Goal: Book appointment/travel/reservation

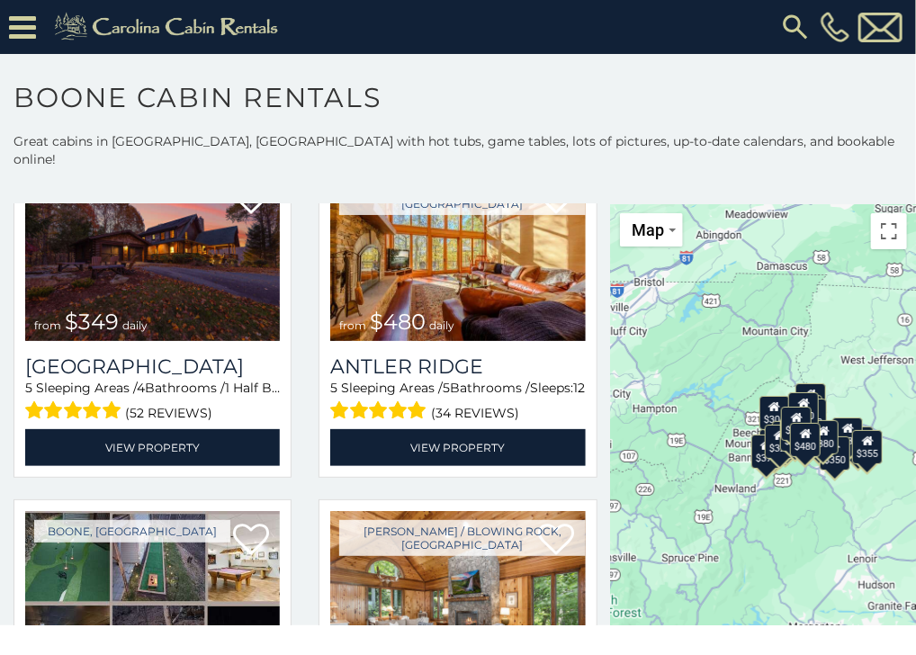
scroll to position [90, 0]
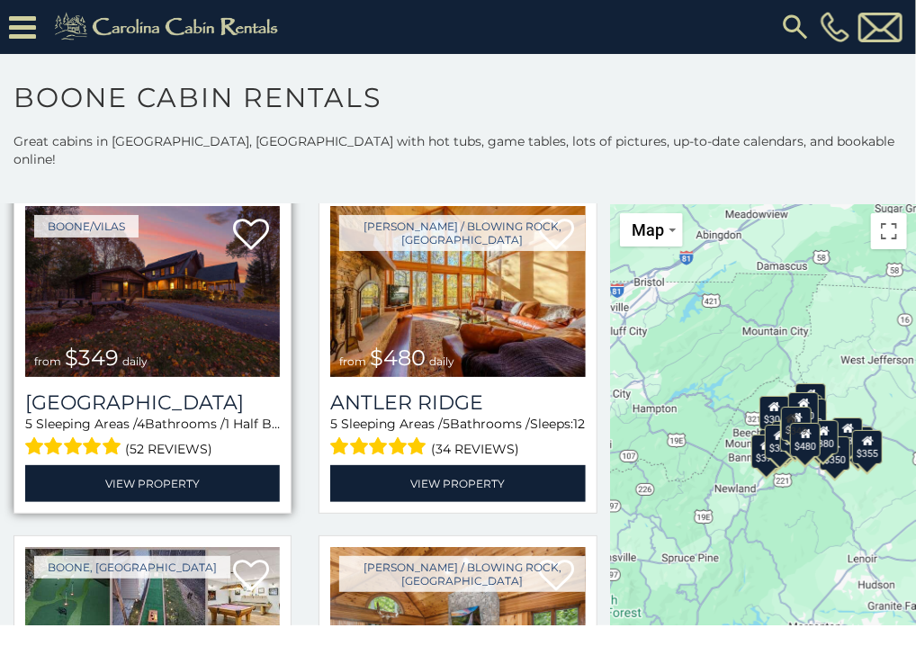
click at [155, 256] on img at bounding box center [152, 291] width 255 height 171
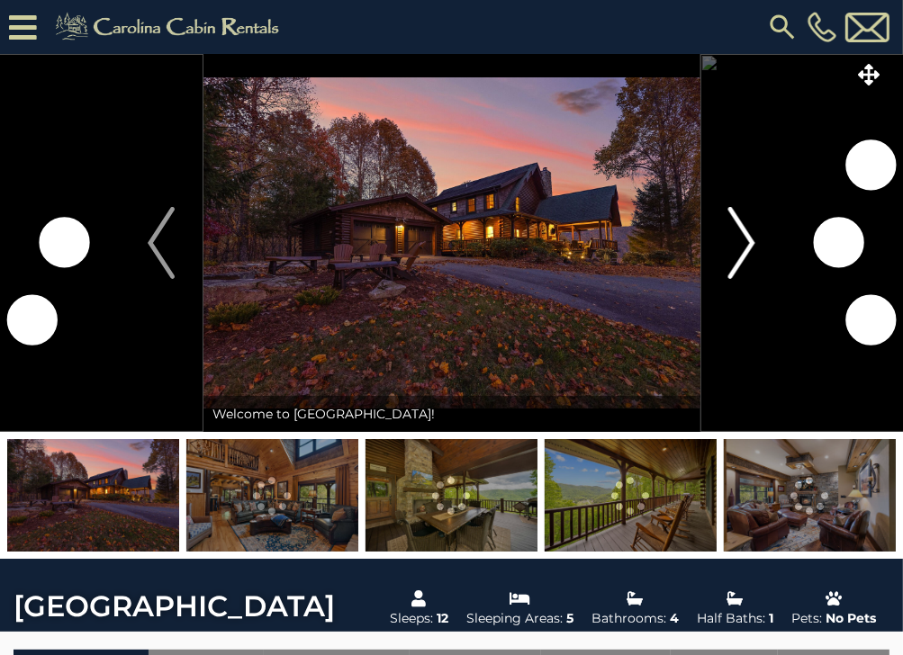
click at [741, 236] on img "Next" at bounding box center [741, 243] width 27 height 72
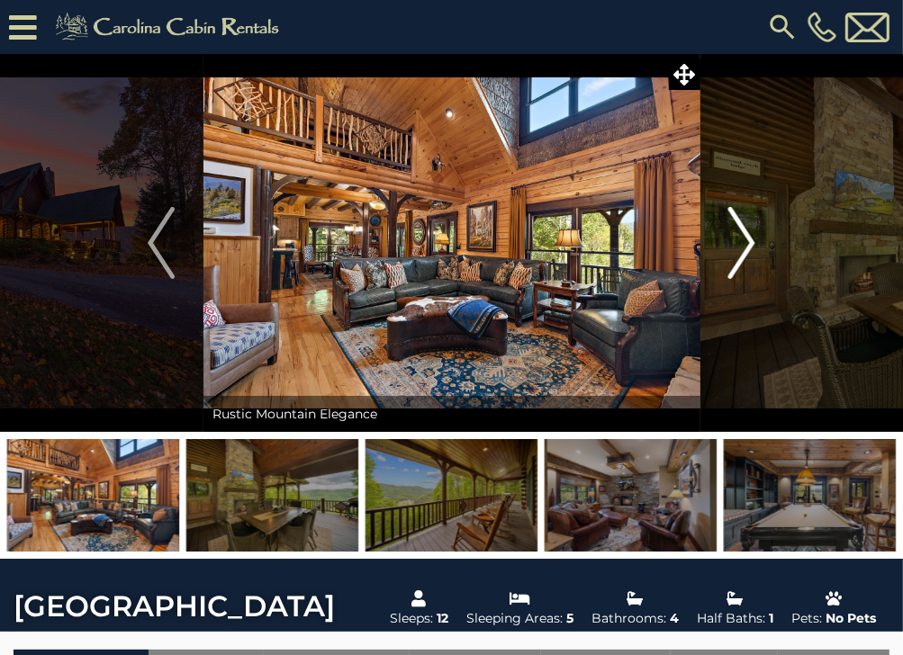
click at [741, 236] on img "Next" at bounding box center [741, 243] width 27 height 72
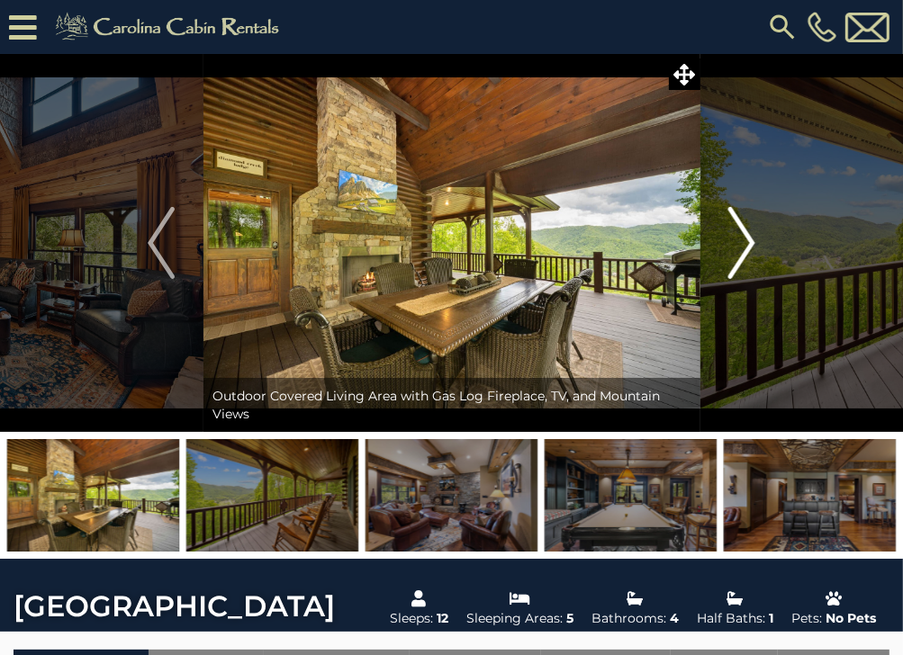
click at [741, 236] on img "Next" at bounding box center [741, 243] width 27 height 72
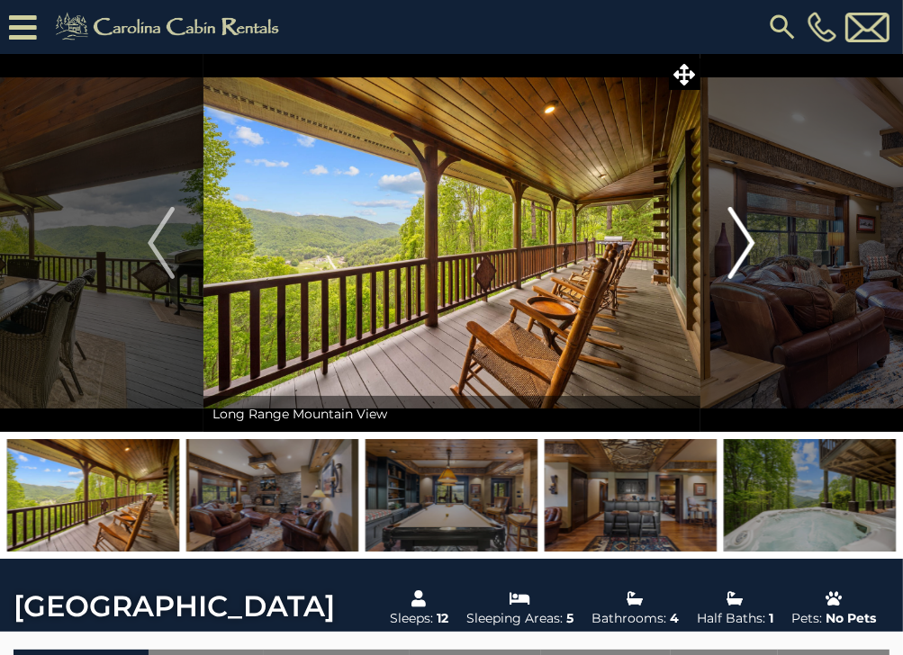
click at [741, 236] on img "Next" at bounding box center [741, 243] width 27 height 72
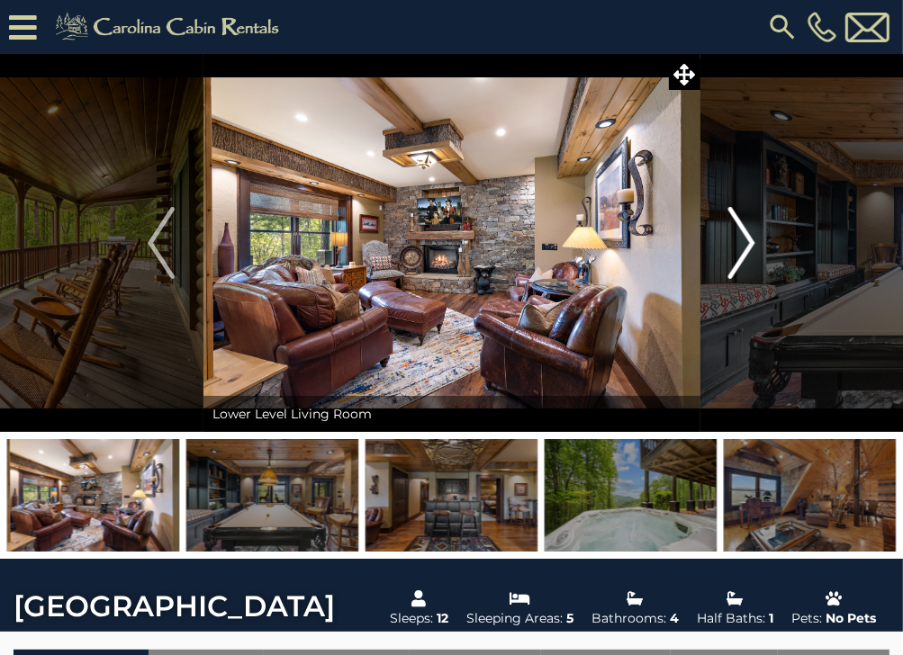
click at [741, 236] on img "Next" at bounding box center [741, 243] width 27 height 72
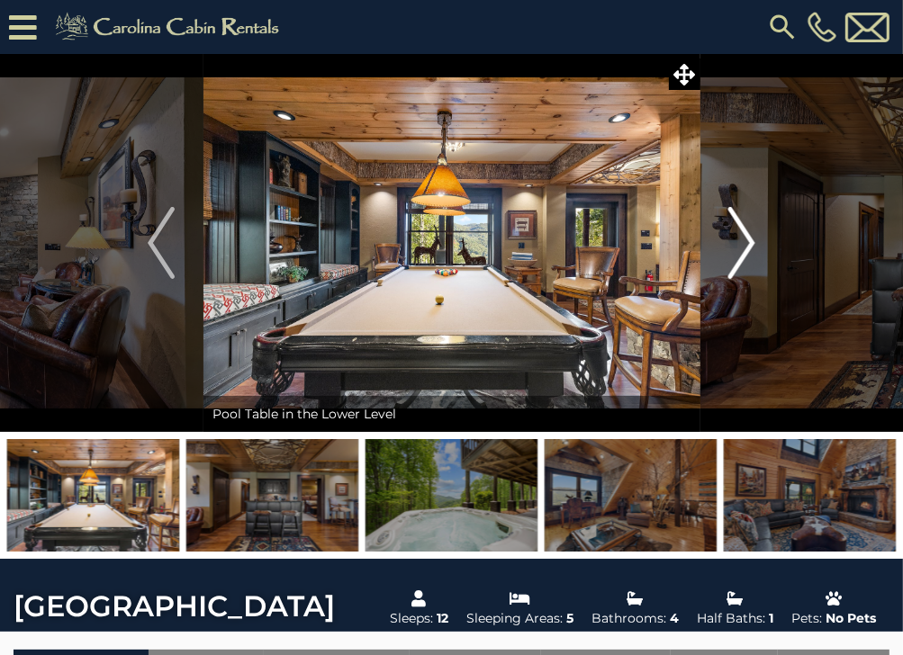
click at [741, 236] on img "Next" at bounding box center [741, 243] width 27 height 72
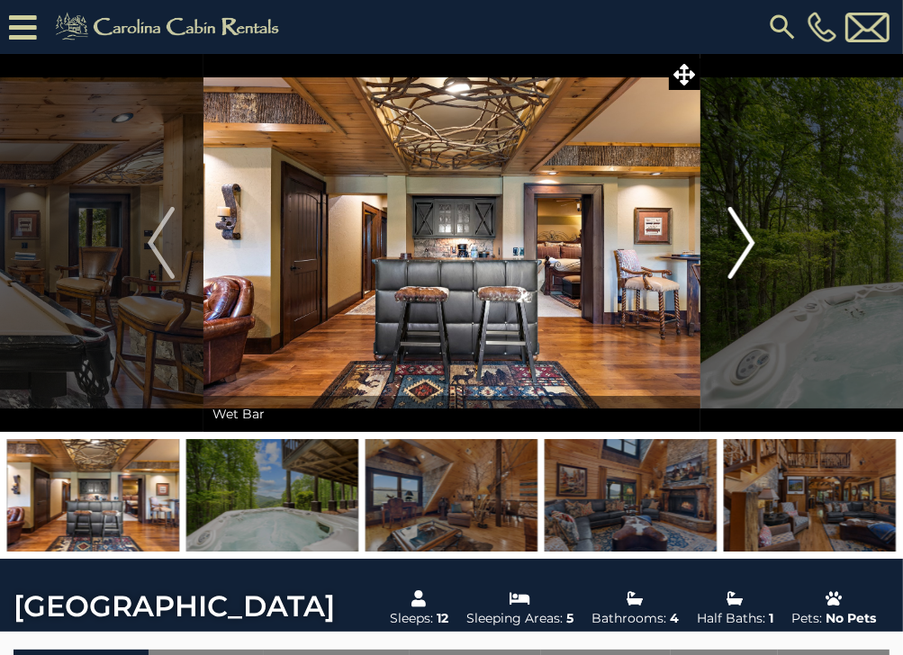
click at [741, 236] on img "Next" at bounding box center [741, 243] width 27 height 72
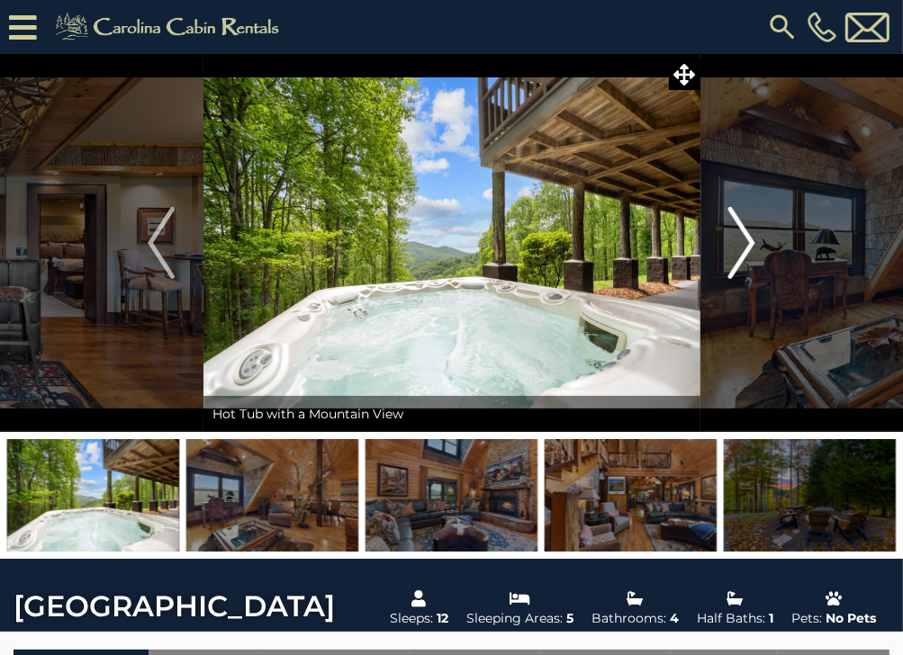
click at [741, 236] on img "Next" at bounding box center [741, 243] width 27 height 72
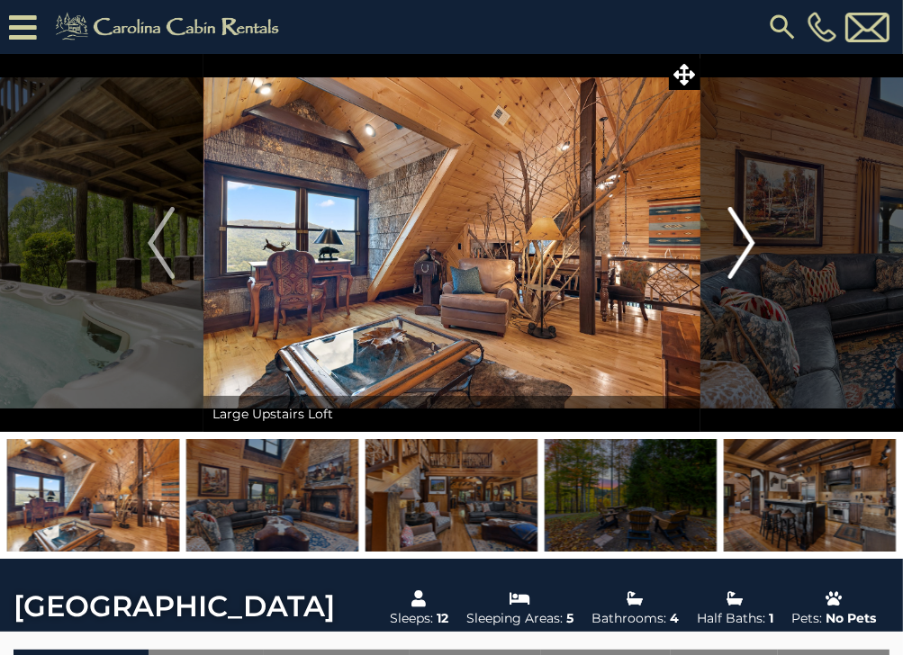
click at [741, 236] on img "Next" at bounding box center [741, 243] width 27 height 72
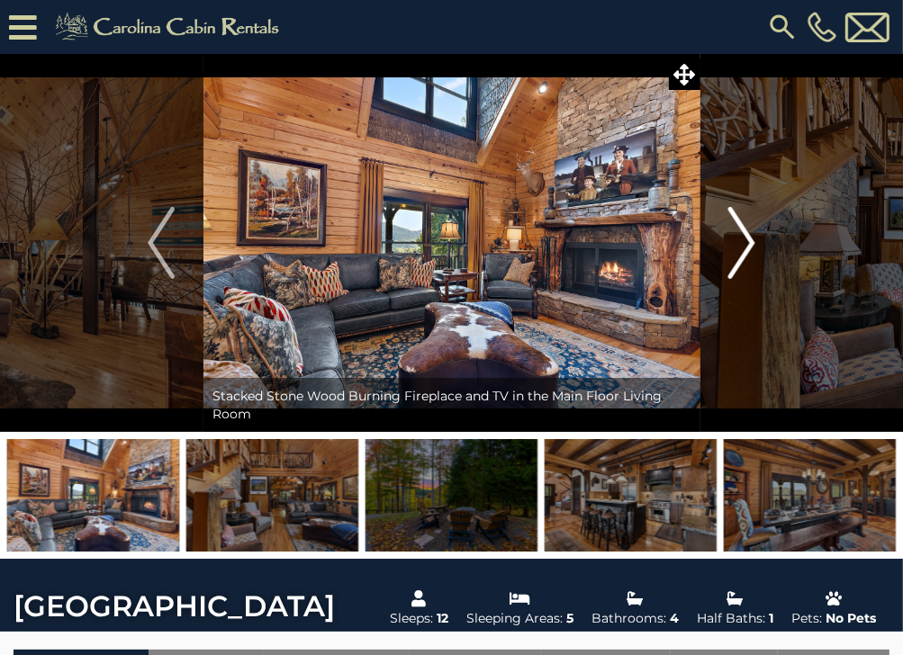
click at [741, 236] on img "Next" at bounding box center [741, 243] width 27 height 72
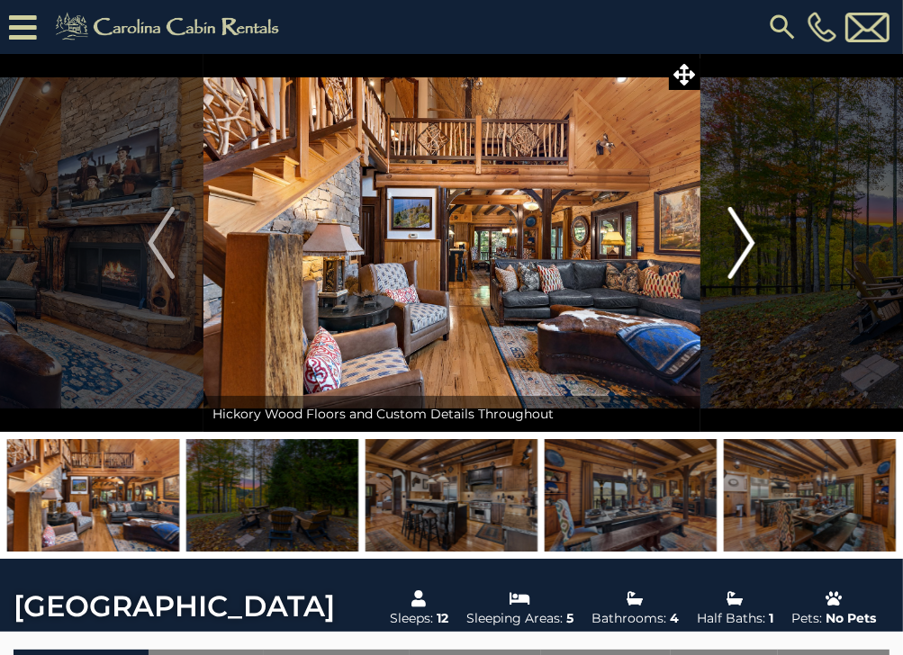
click at [741, 236] on img "Next" at bounding box center [741, 243] width 27 height 72
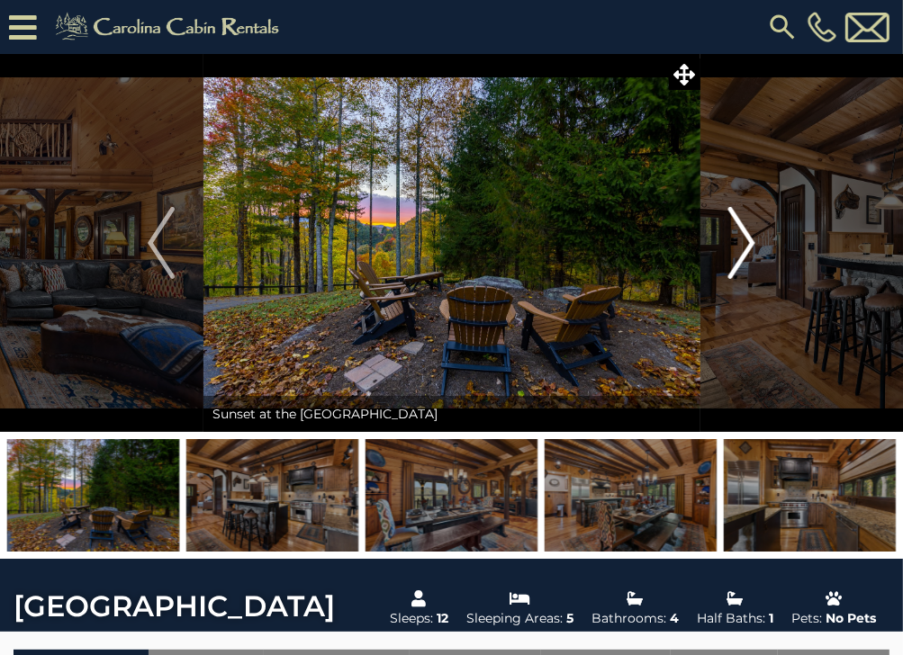
click at [741, 236] on img "Next" at bounding box center [741, 243] width 27 height 72
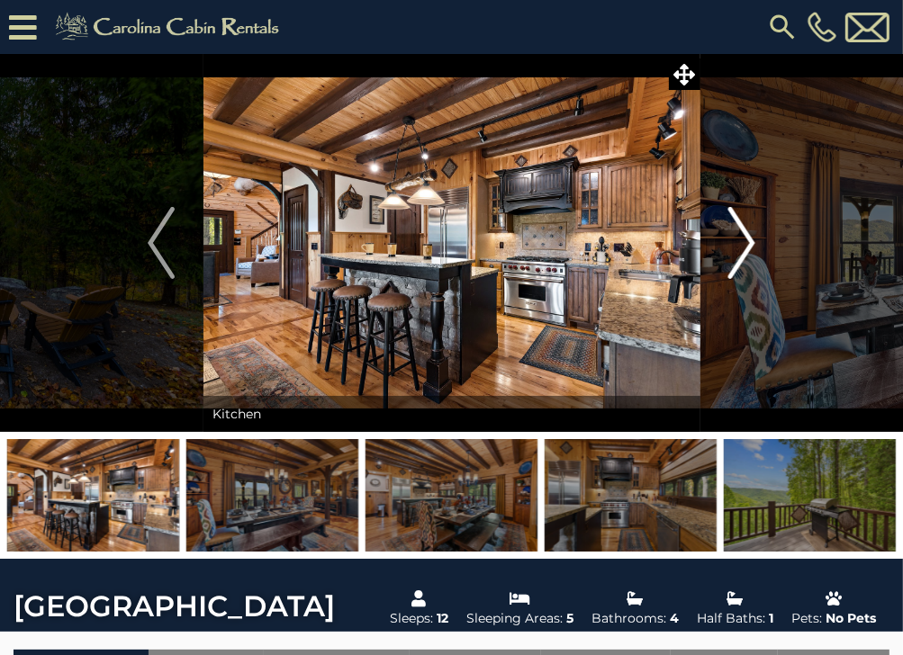
click at [741, 236] on img "Next" at bounding box center [741, 243] width 27 height 72
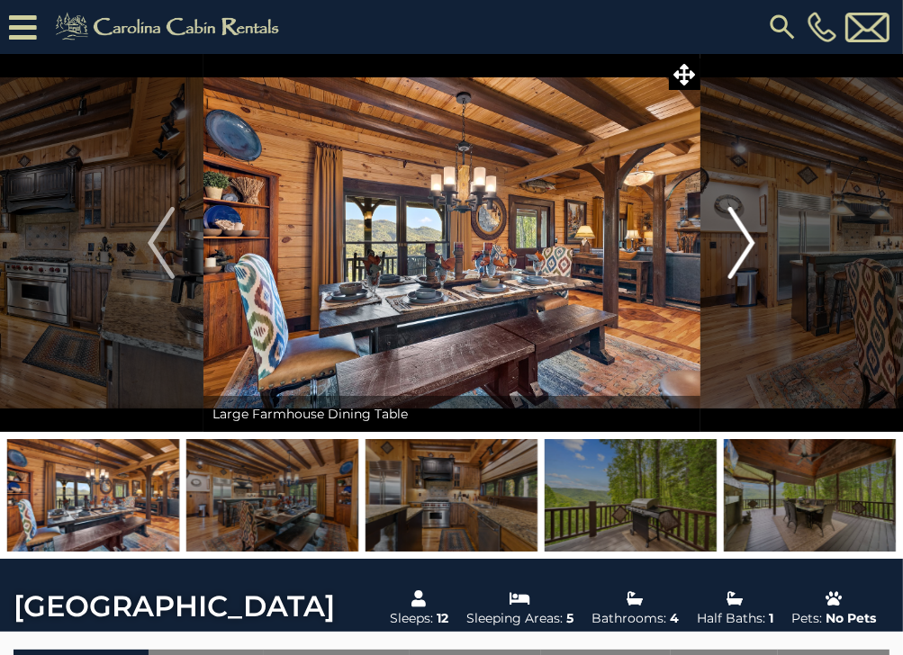
click at [741, 236] on img "Next" at bounding box center [741, 243] width 27 height 72
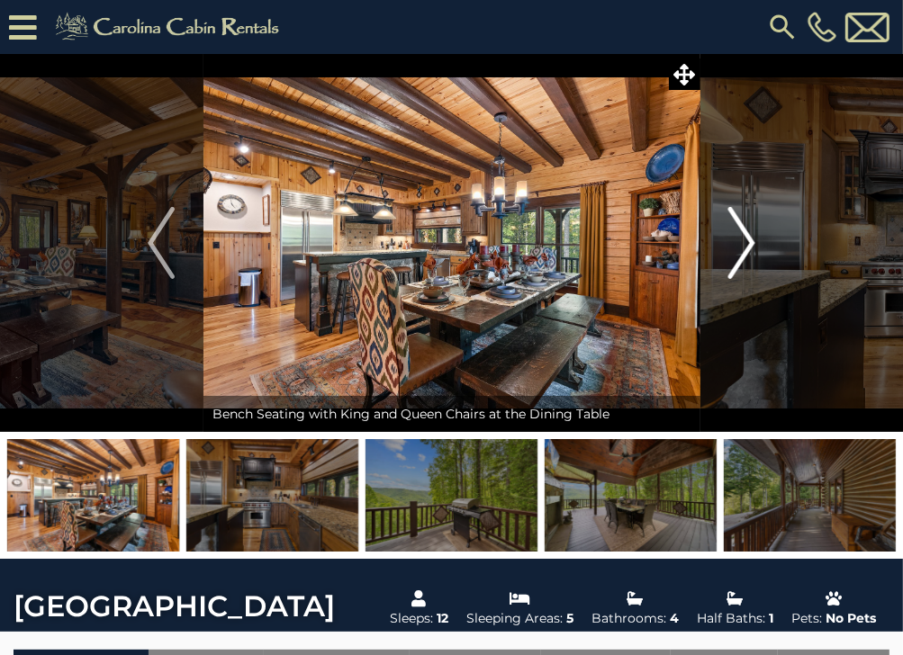
click at [741, 236] on img "Next" at bounding box center [741, 243] width 27 height 72
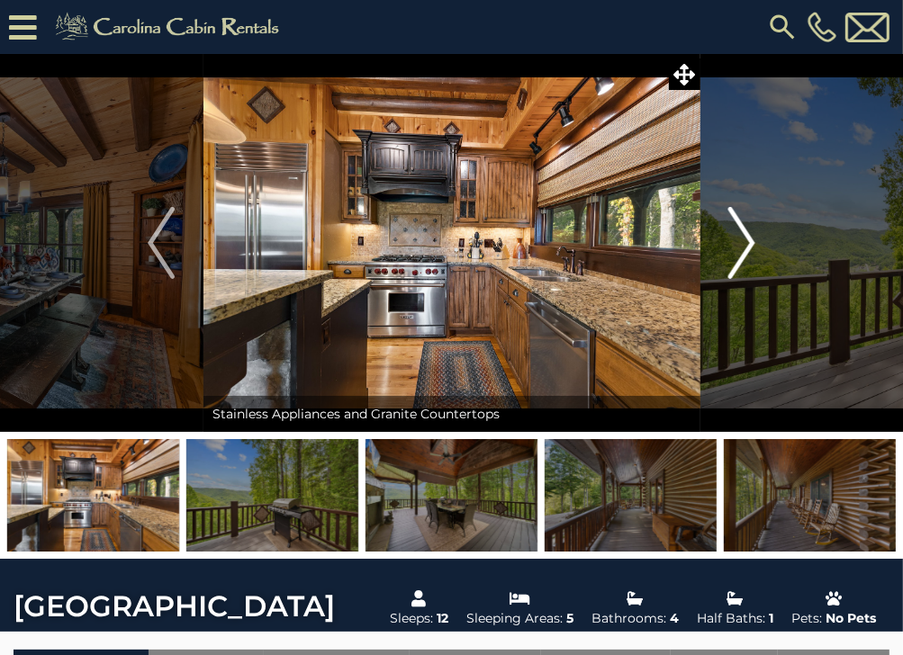
click at [741, 236] on img "Next" at bounding box center [741, 243] width 27 height 72
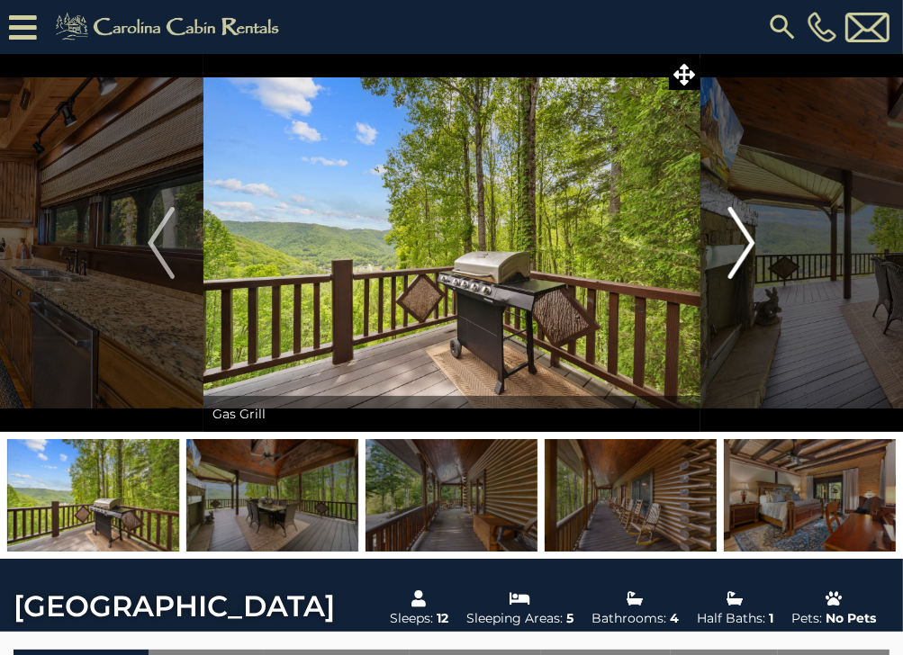
click at [741, 236] on img "Next" at bounding box center [741, 243] width 27 height 72
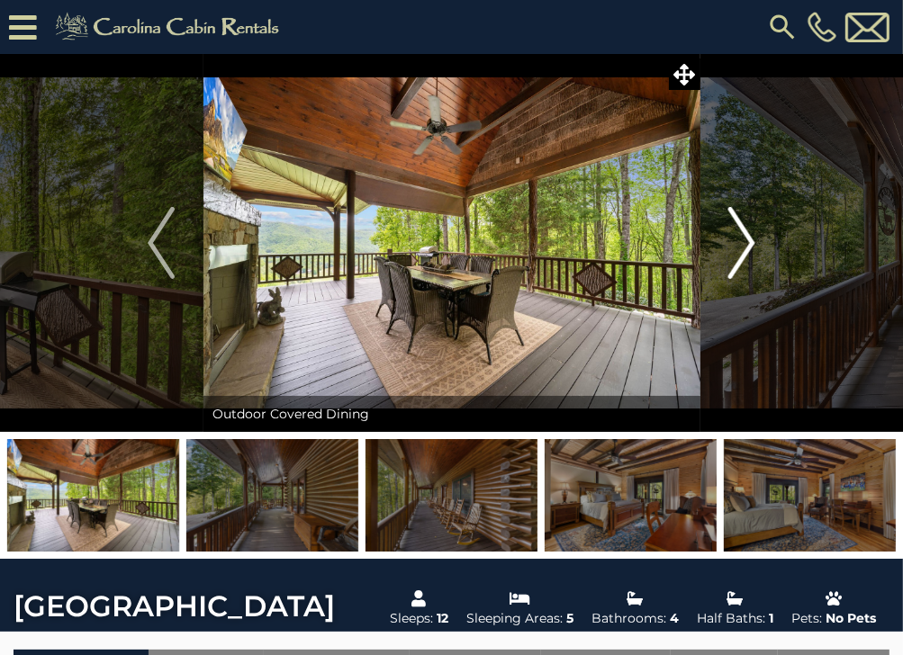
click at [743, 237] on img "Next" at bounding box center [741, 243] width 27 height 72
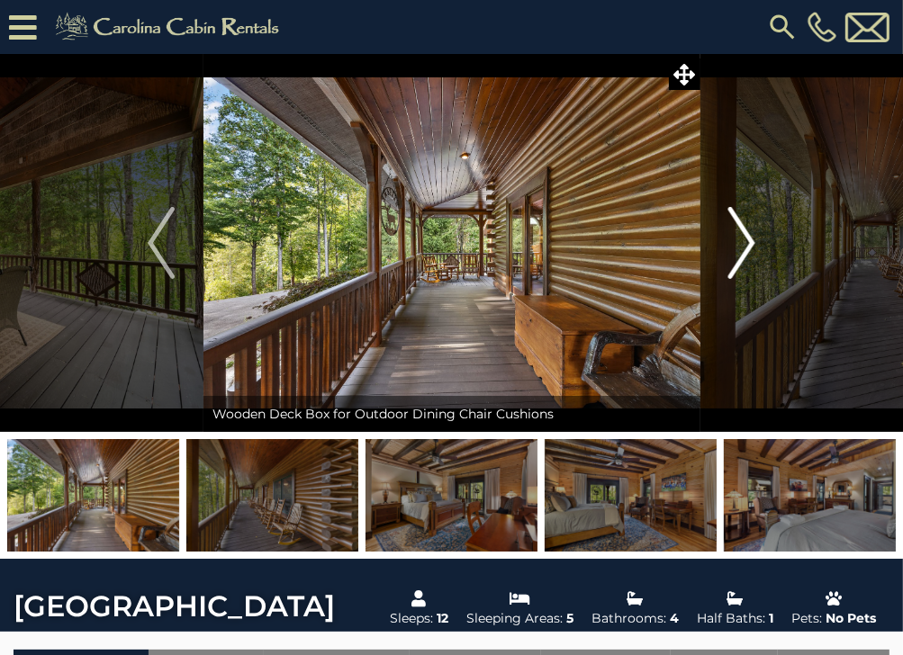
click at [743, 237] on img "Next" at bounding box center [741, 243] width 27 height 72
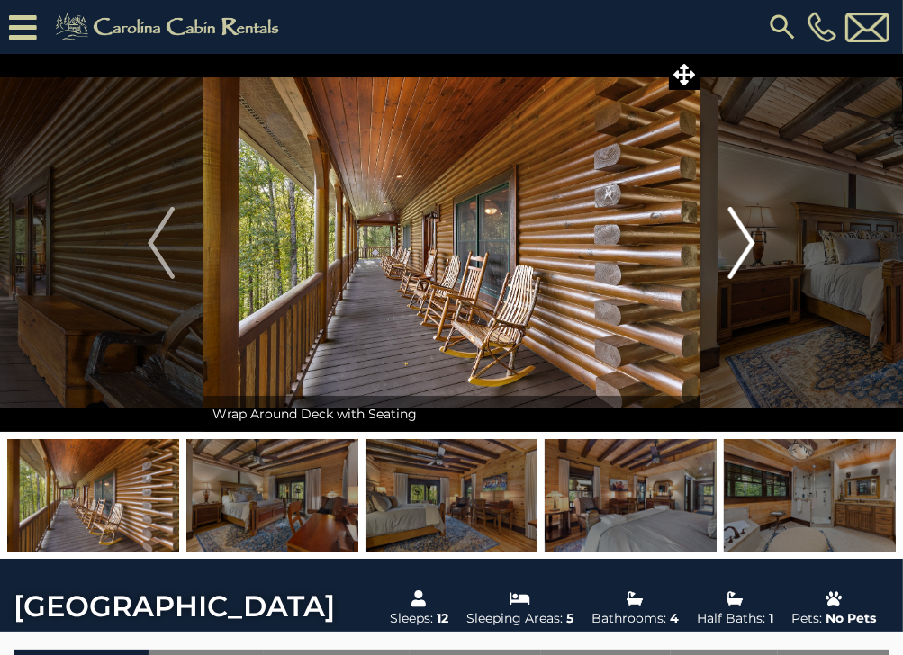
click at [743, 237] on img "Next" at bounding box center [741, 243] width 27 height 72
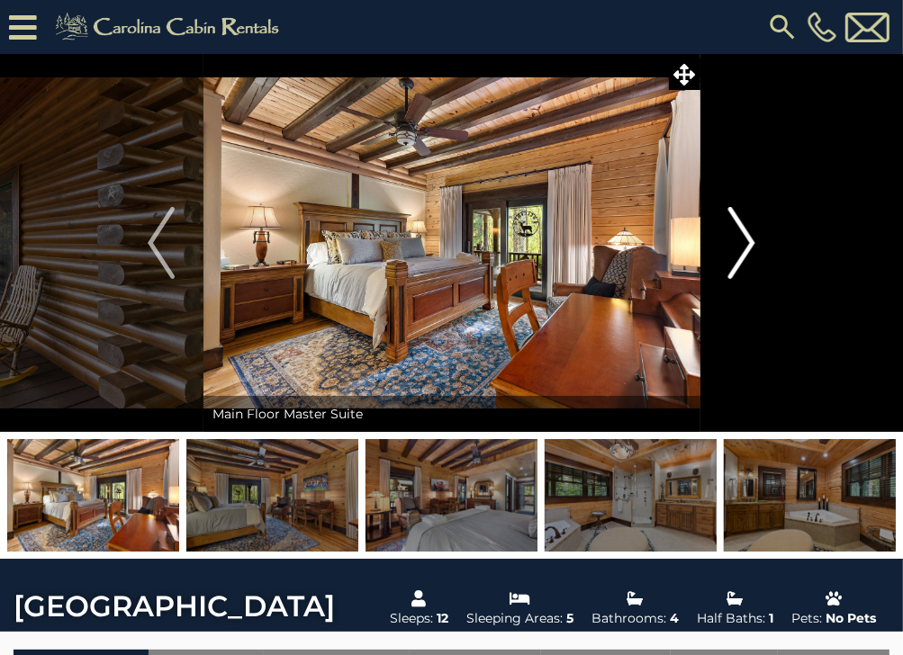
click at [743, 237] on img "Next" at bounding box center [741, 243] width 27 height 72
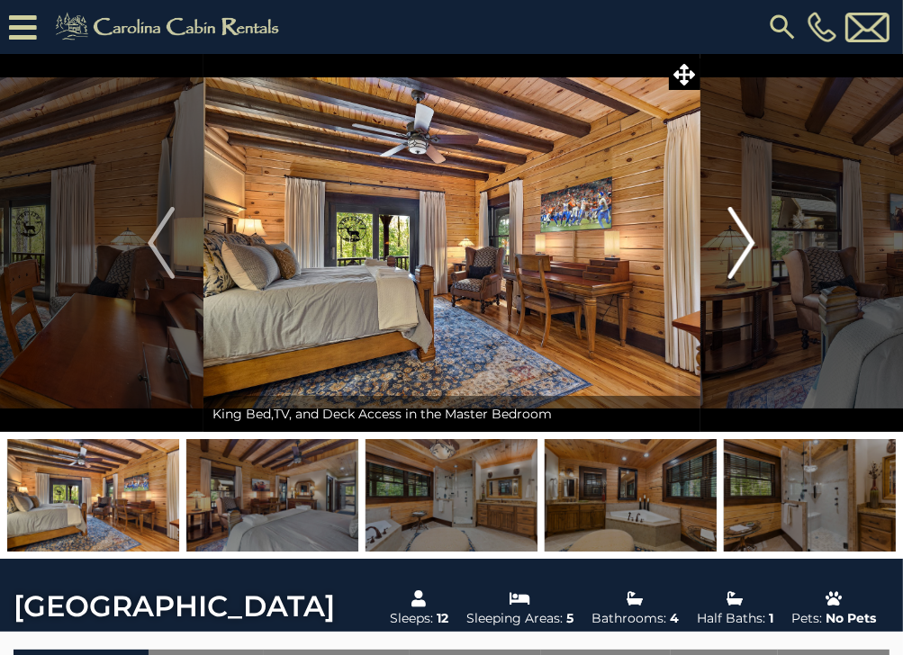
click at [743, 237] on img "Next" at bounding box center [741, 243] width 27 height 72
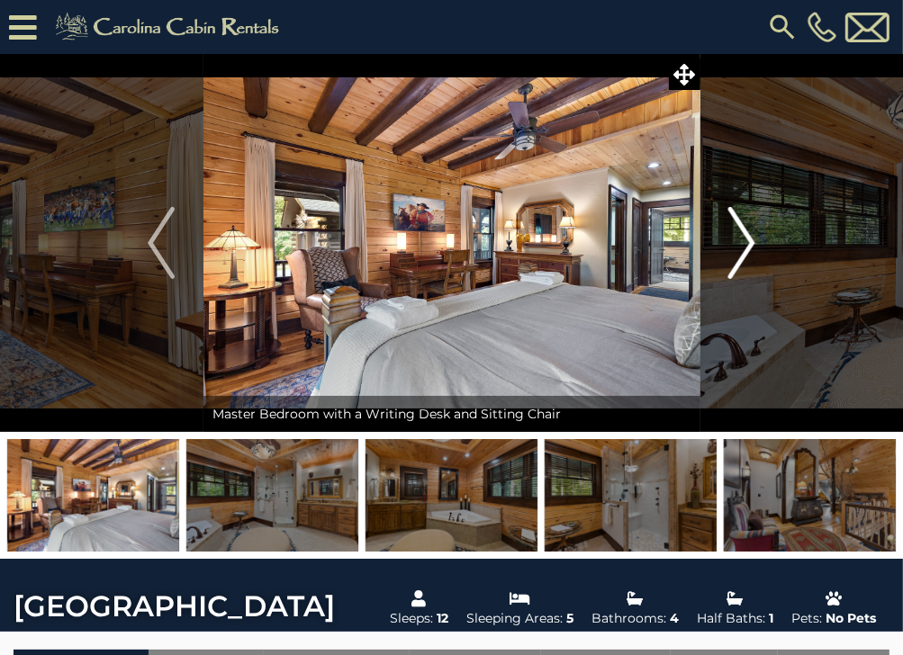
click at [743, 237] on img "Next" at bounding box center [741, 243] width 27 height 72
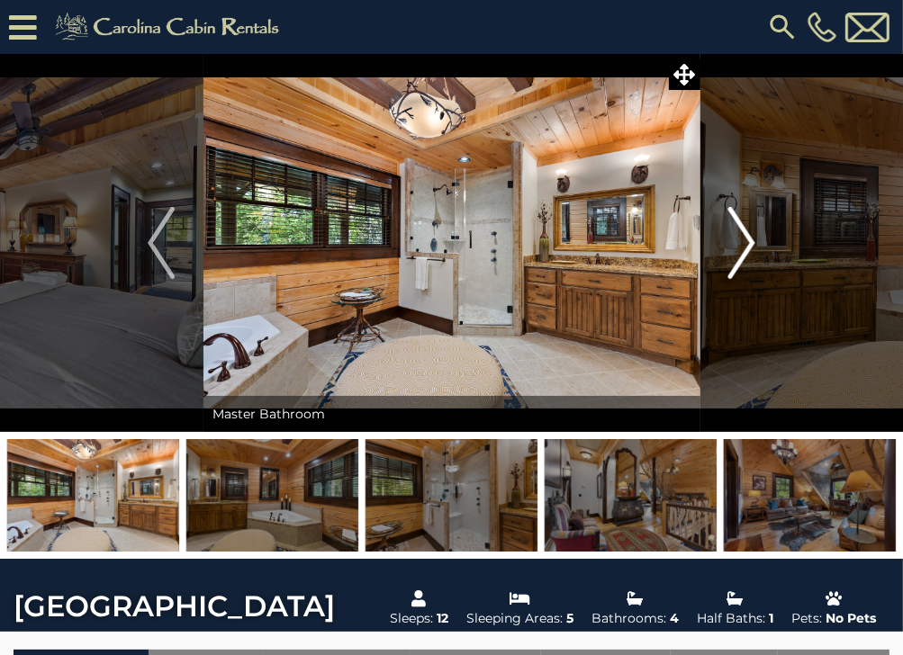
click at [743, 237] on img "Next" at bounding box center [741, 243] width 27 height 72
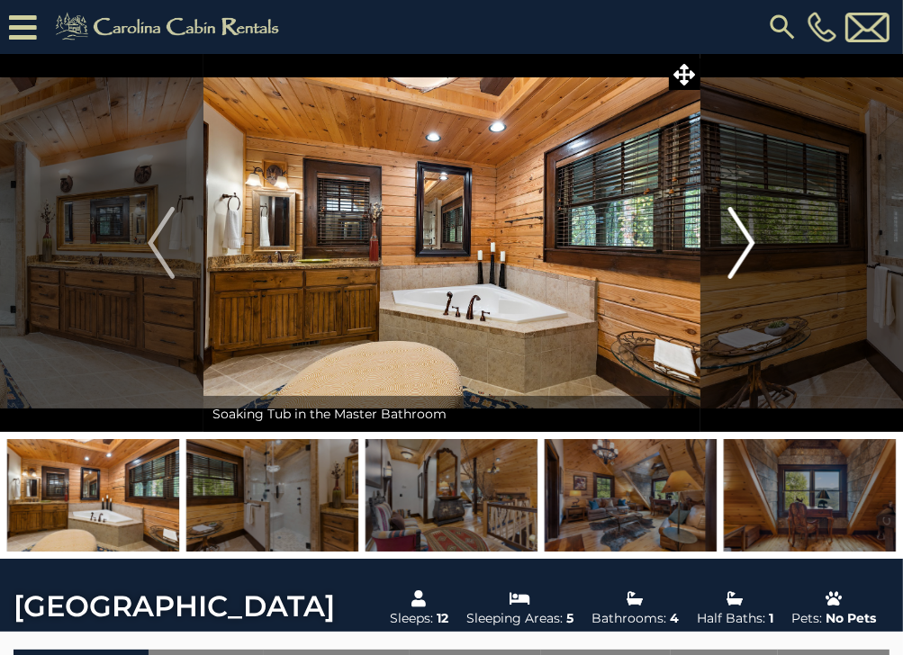
click at [743, 237] on img "Next" at bounding box center [741, 243] width 27 height 72
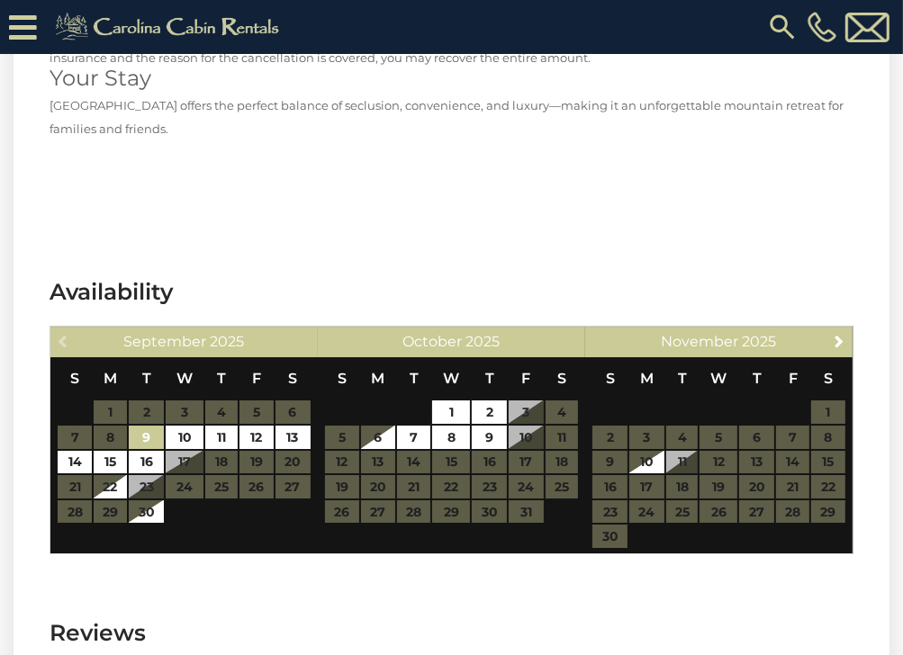
scroll to position [4140, 0]
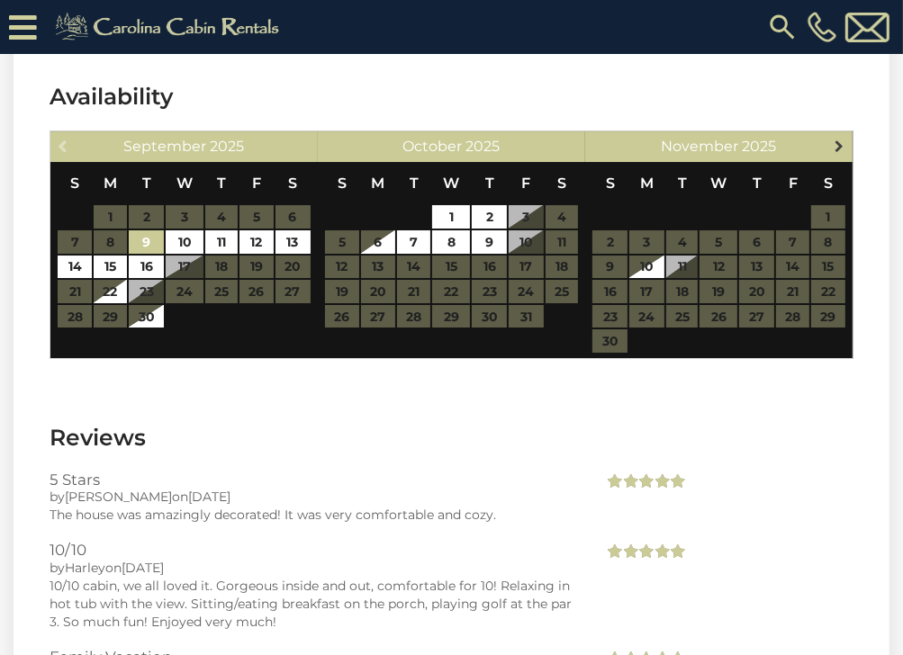
click at [840, 139] on span "Next" at bounding box center [839, 146] width 14 height 14
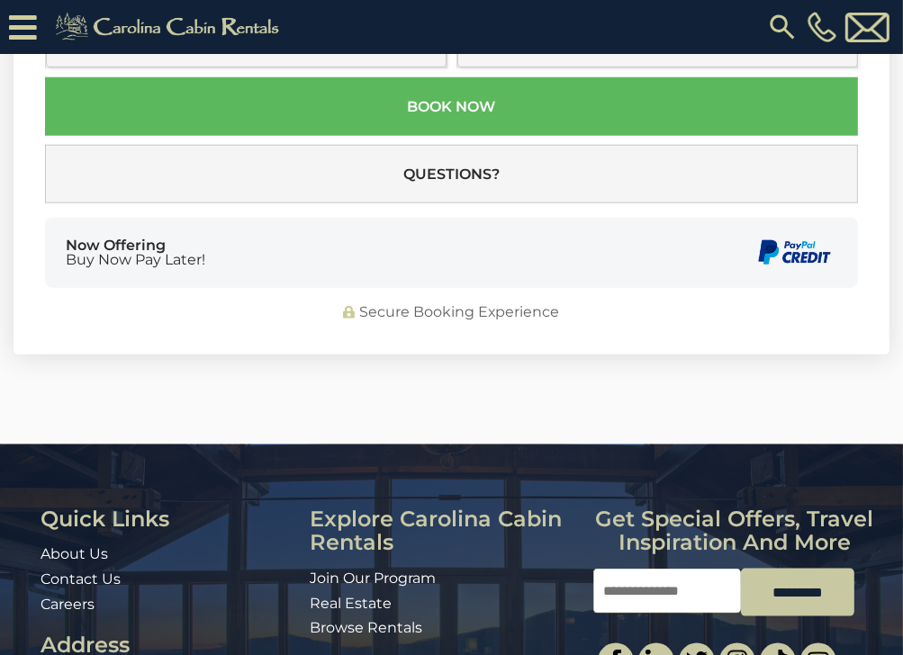
scroll to position [5400, 0]
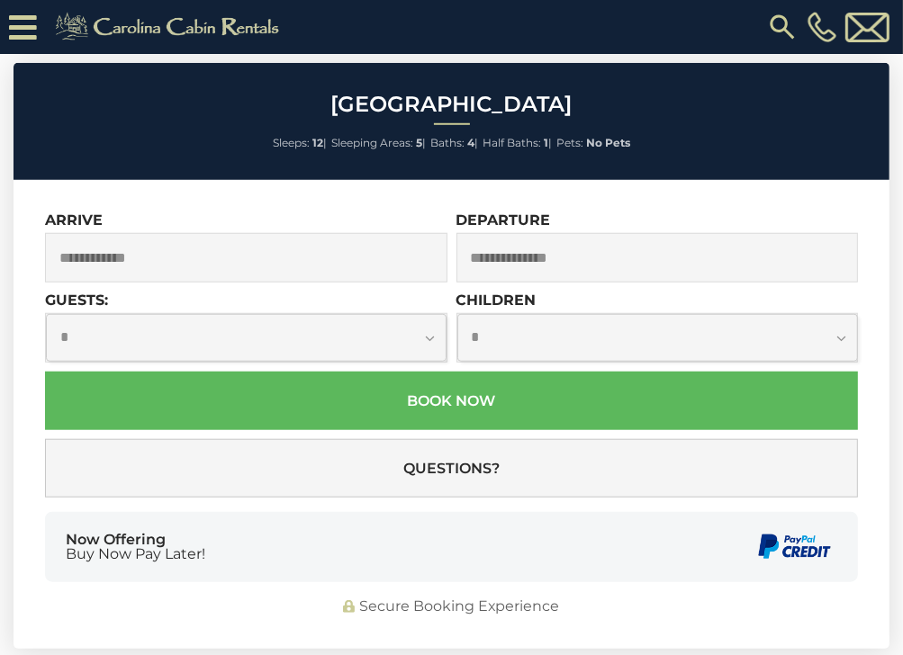
click at [112, 265] on input "text" at bounding box center [246, 258] width 402 height 50
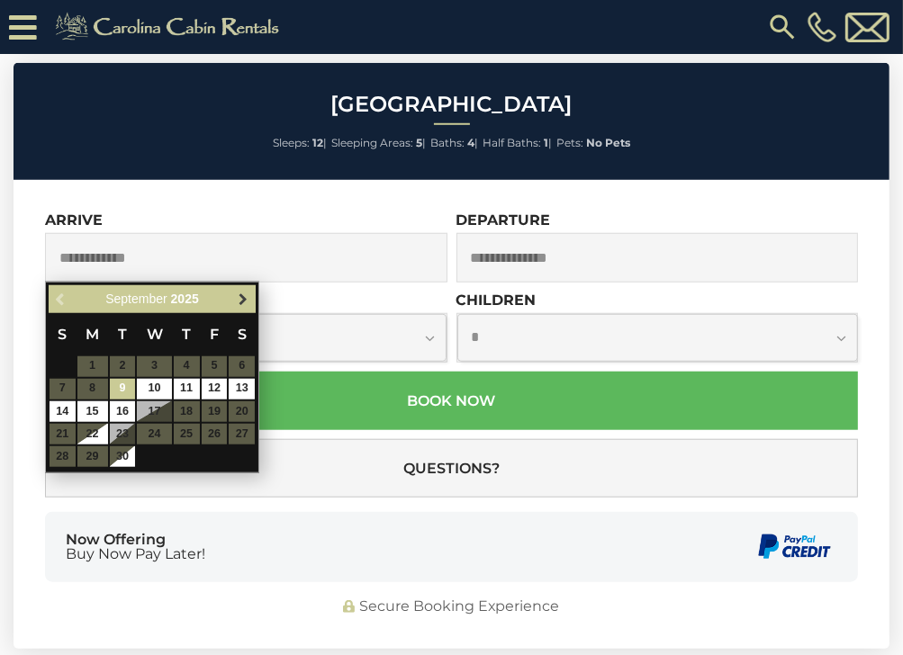
click at [236, 298] on span "Next" at bounding box center [243, 299] width 14 height 14
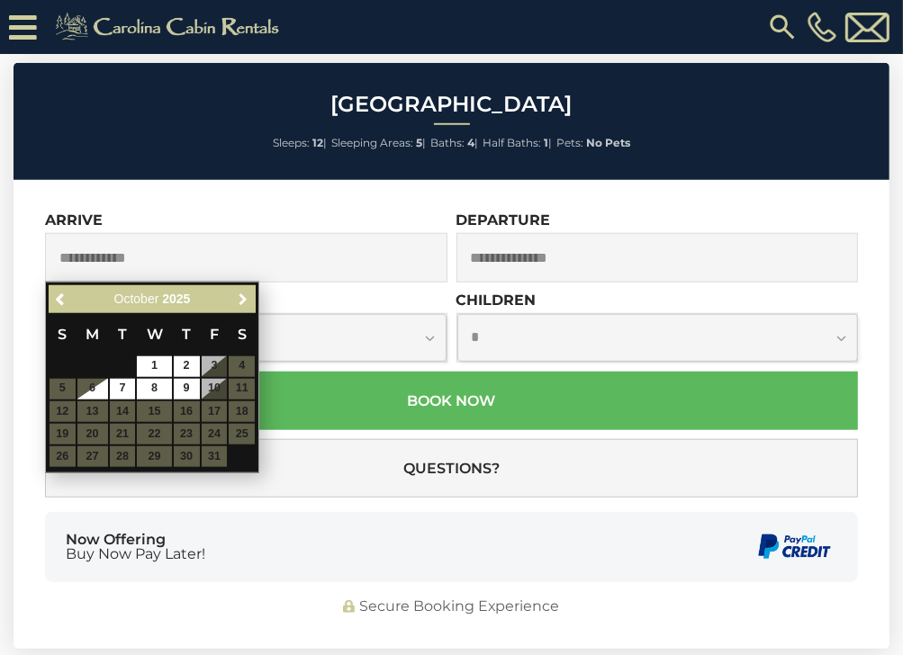
click at [236, 298] on span "Next" at bounding box center [243, 299] width 14 height 14
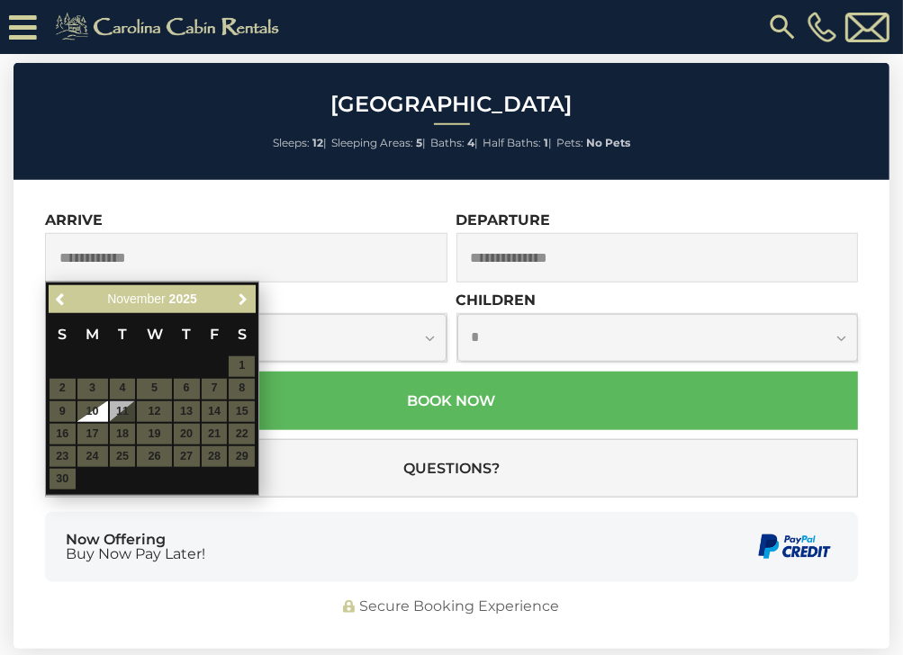
click at [236, 298] on span "Next" at bounding box center [243, 299] width 14 height 14
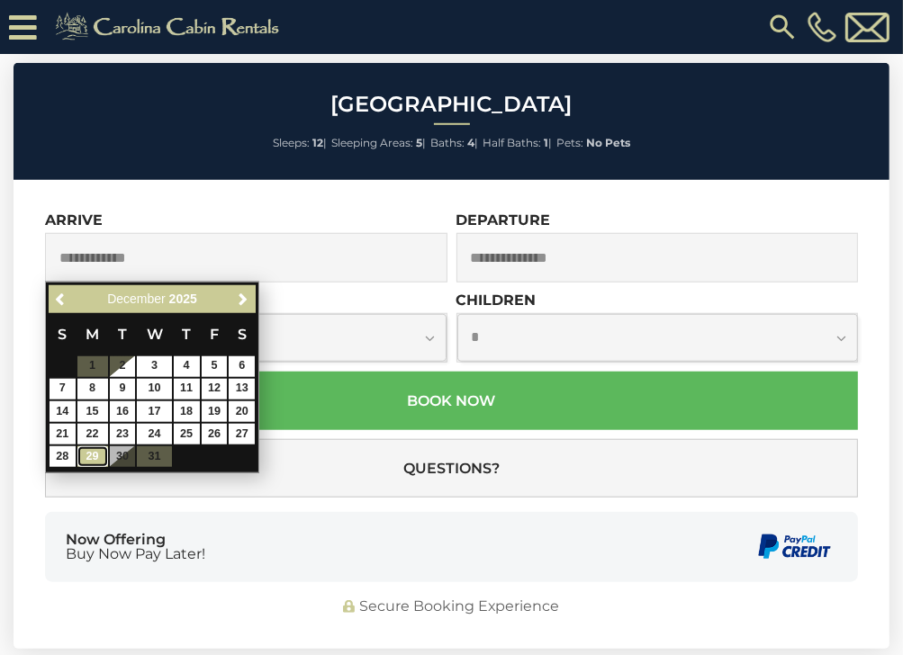
click at [90, 453] on link "29" at bounding box center [92, 456] width 31 height 21
type input "**********"
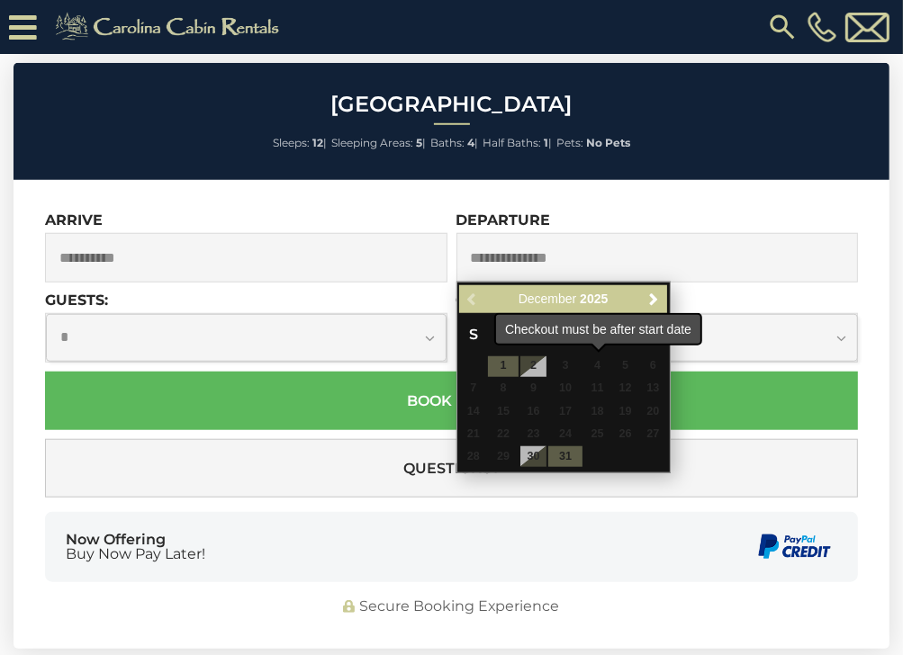
click at [598, 370] on span "4" at bounding box center [597, 366] width 26 height 21
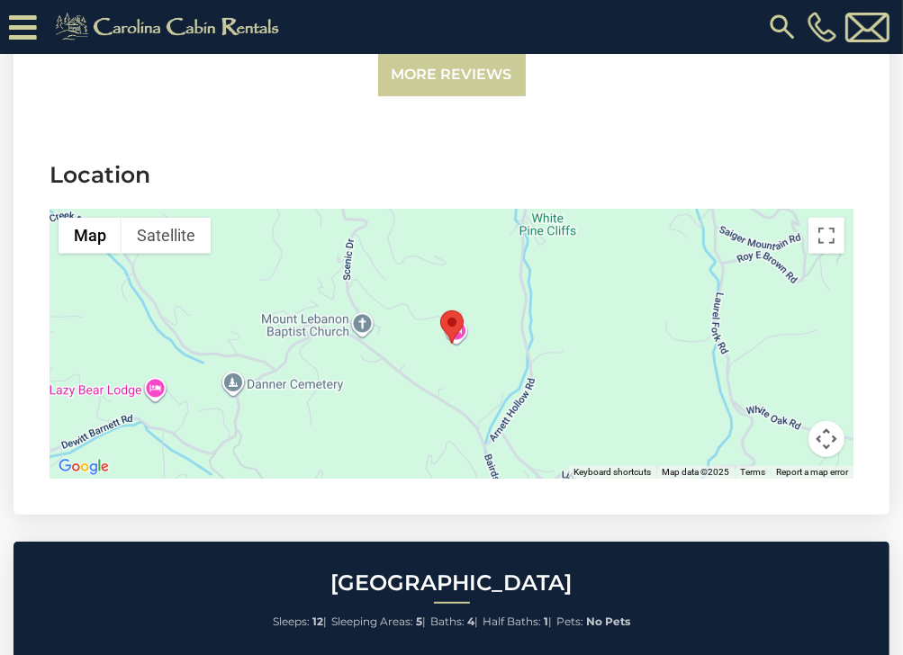
scroll to position [4680, 0]
